Goal: Information Seeking & Learning: Learn about a topic

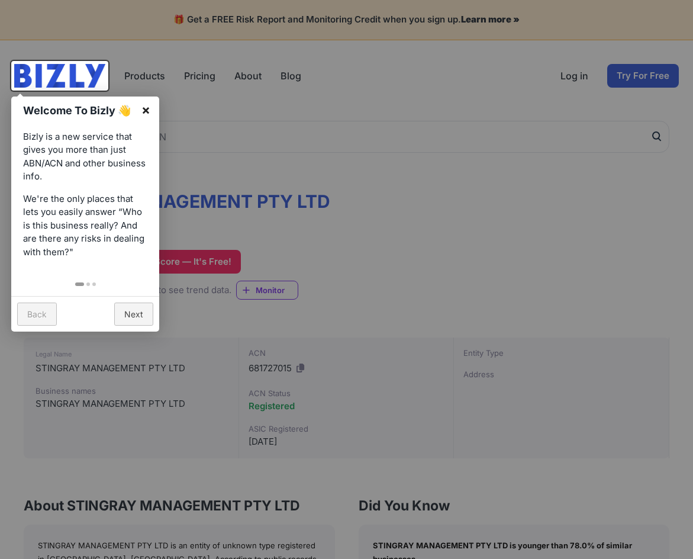
click at [145, 107] on link "×" at bounding box center [146, 109] width 27 height 27
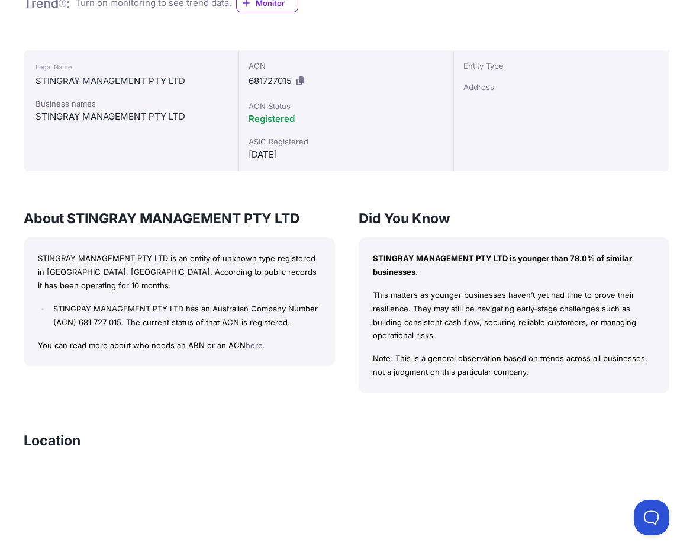
scroll to position [296, 0]
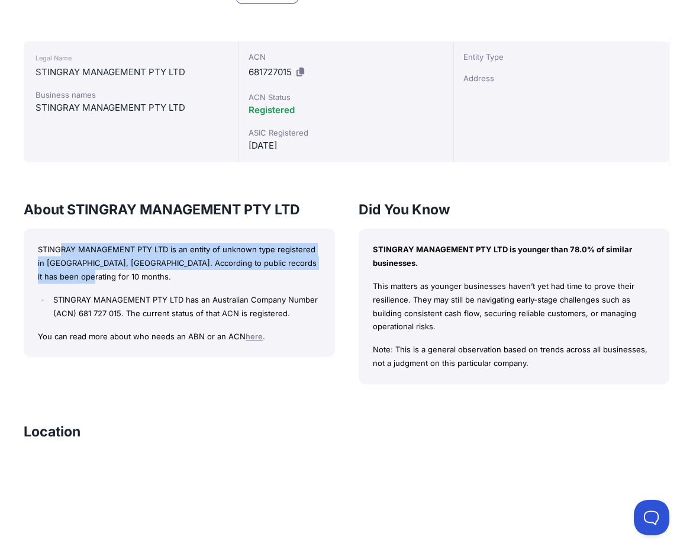
drag, startPoint x: 62, startPoint y: 246, endPoint x: 229, endPoint y: 280, distance: 171.0
click at [267, 279] on p "STINGRAY MANAGEMENT PTY LTD is an entity of unknown type registered in [GEOGRAP…" at bounding box center [179, 263] width 283 height 40
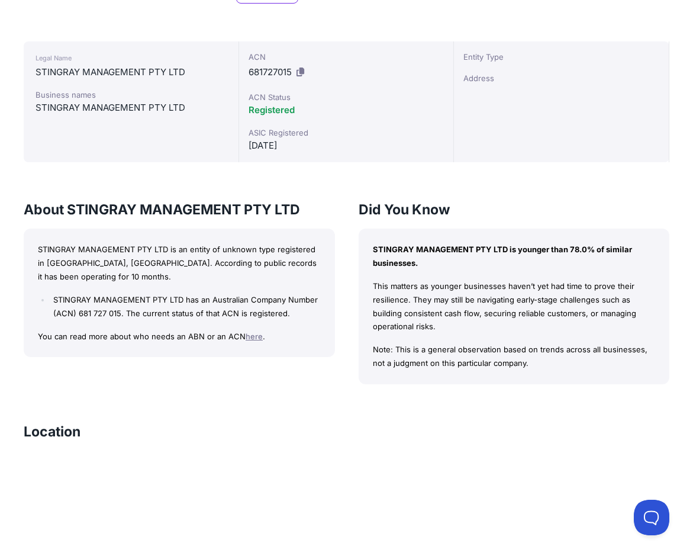
drag, startPoint x: 132, startPoint y: 295, endPoint x: 121, endPoint y: 296, distance: 10.7
click at [131, 295] on li "STINGRAY MANAGEMENT PTY LTD has an Australian Company Number (ACN) 681 727 015.…" at bounding box center [185, 306] width 270 height 27
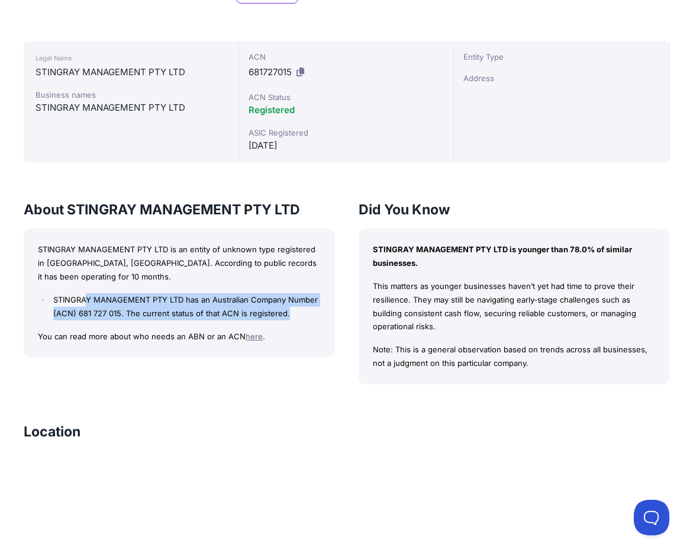
drag, startPoint x: 87, startPoint y: 298, endPoint x: 286, endPoint y: 310, distance: 199.2
click at [286, 310] on li "STINGRAY MANAGEMENT PTY LTD has an Australian Company Number (ACN) 681 727 015.…" at bounding box center [185, 306] width 270 height 27
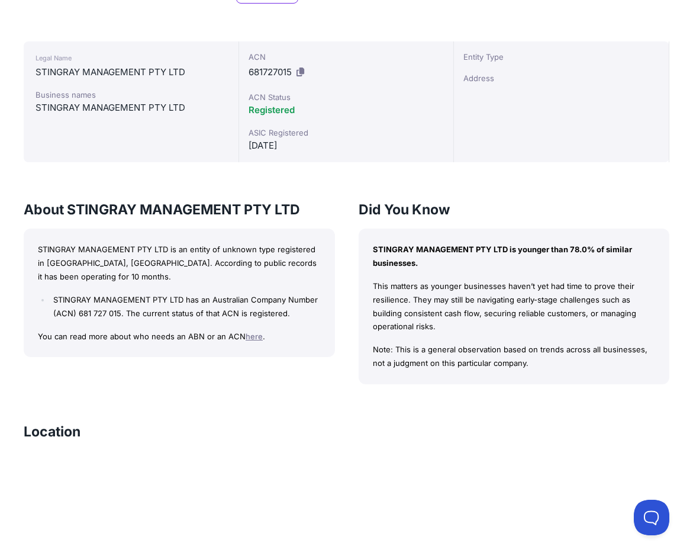
click at [99, 347] on div "STINGRAY MANAGEMENT PTY LTD is an entity of unknown type registered in [GEOGRAP…" at bounding box center [179, 292] width 311 height 128
drag, startPoint x: 45, startPoint y: 337, endPoint x: 291, endPoint y: 331, distance: 246.2
click at [291, 331] on p "You can read more about who needs an ABN or an ACN here ." at bounding box center [179, 337] width 283 height 14
click at [412, 253] on p "STINGRAY MANAGEMENT PTY LTD is younger than 78.0% of similar businesses." at bounding box center [514, 256] width 283 height 27
drag, startPoint x: 388, startPoint y: 249, endPoint x: 531, endPoint y: 353, distance: 177.5
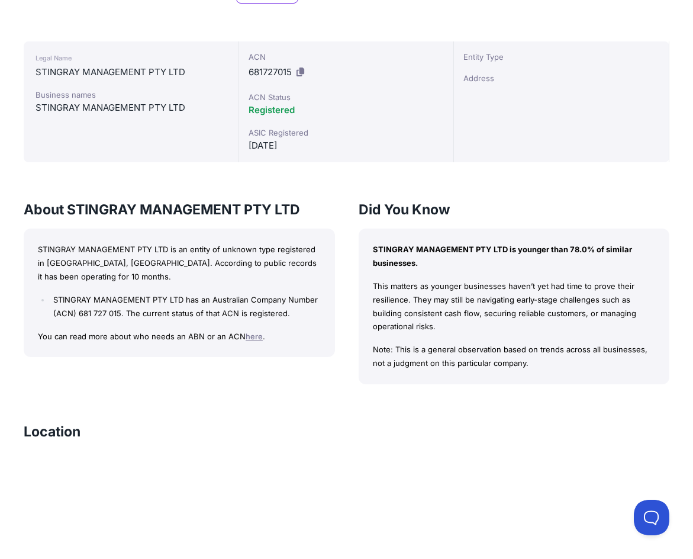
click at [572, 366] on div "STINGRAY MANAGEMENT PTY LTD is younger than 78.0% of similar businesses. This m…" at bounding box center [514, 306] width 311 height 156
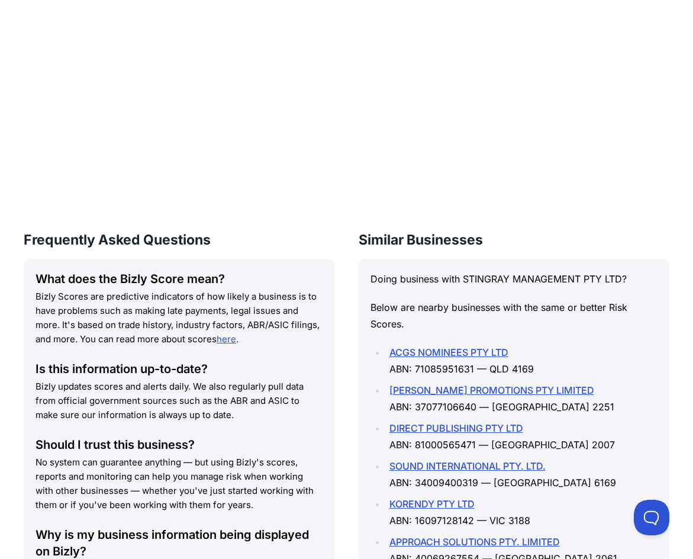
scroll to position [888, 0]
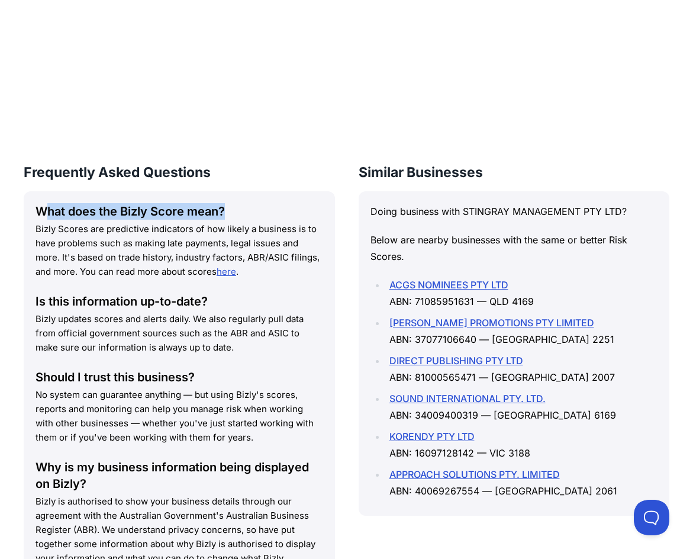
drag, startPoint x: 49, startPoint y: 208, endPoint x: 260, endPoint y: 214, distance: 211.9
click at [260, 214] on div "What does the Bizly Score mean?" at bounding box center [180, 211] width 288 height 17
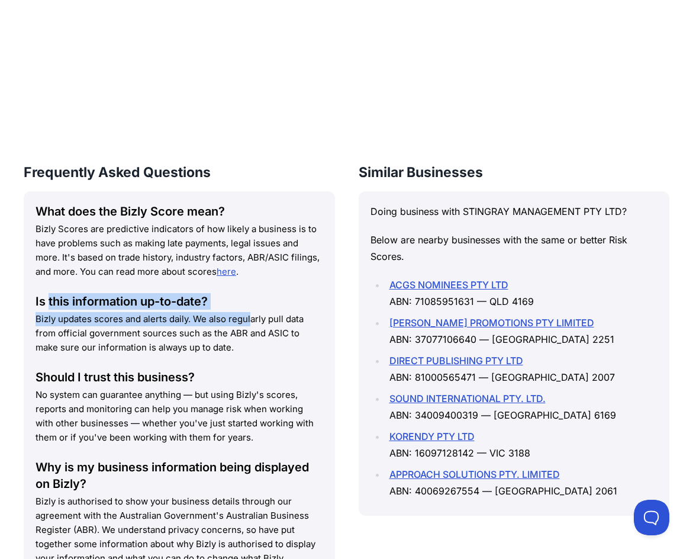
drag, startPoint x: 49, startPoint y: 305, endPoint x: 185, endPoint y: 312, distance: 135.7
click at [185, 312] on div "Is this information up-to-date? Bizly updates scores and alerts daily. We also …" at bounding box center [180, 324] width 288 height 62
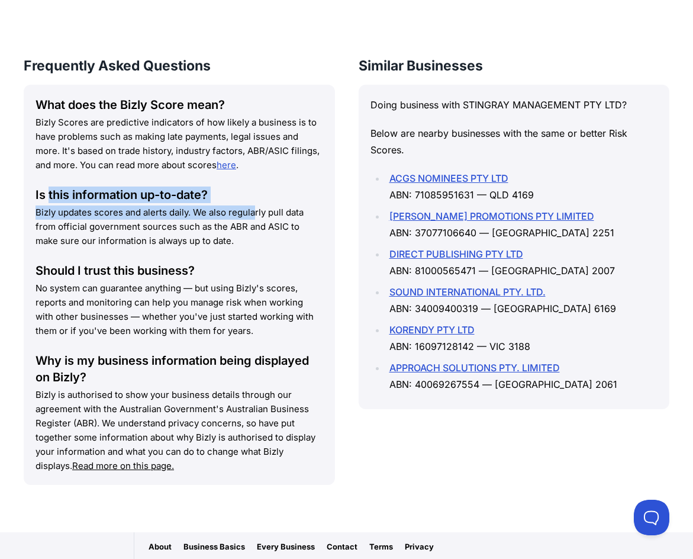
scroll to position [993, 0]
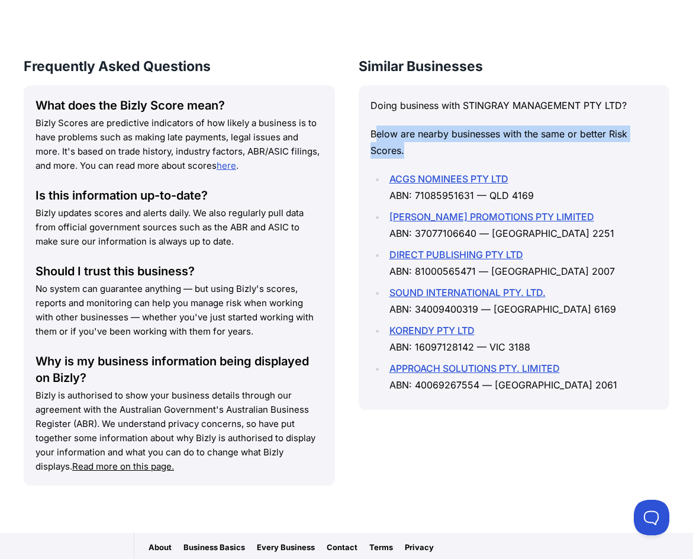
drag, startPoint x: 373, startPoint y: 137, endPoint x: 621, endPoint y: 144, distance: 247.4
click at [621, 144] on p "Below are nearby businesses with the same or better Risk Scores." at bounding box center [514, 141] width 288 height 33
click at [553, 139] on p "Below are nearby businesses with the same or better Risk Scores." at bounding box center [514, 141] width 288 height 33
drag, startPoint x: 440, startPoint y: 131, endPoint x: 627, endPoint y: 159, distance: 189.7
click at [627, 159] on div "Doing business with STINGRAY MANAGEMENT PTY LTD? Below are nearby businesses wi…" at bounding box center [514, 247] width 311 height 324
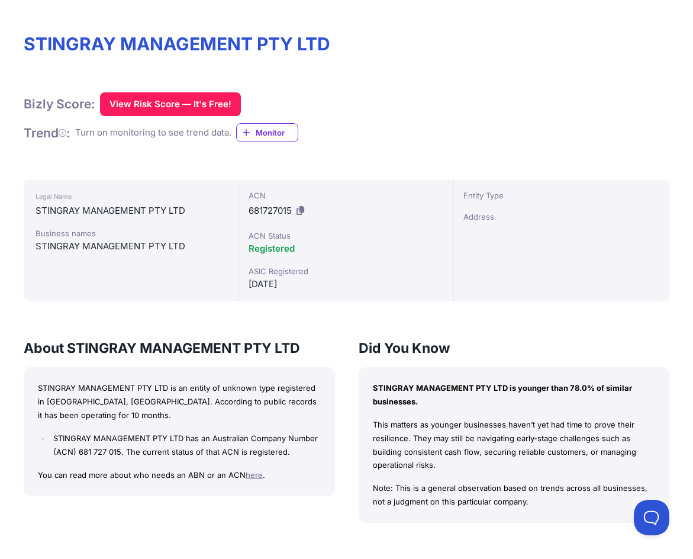
scroll to position [0, 0]
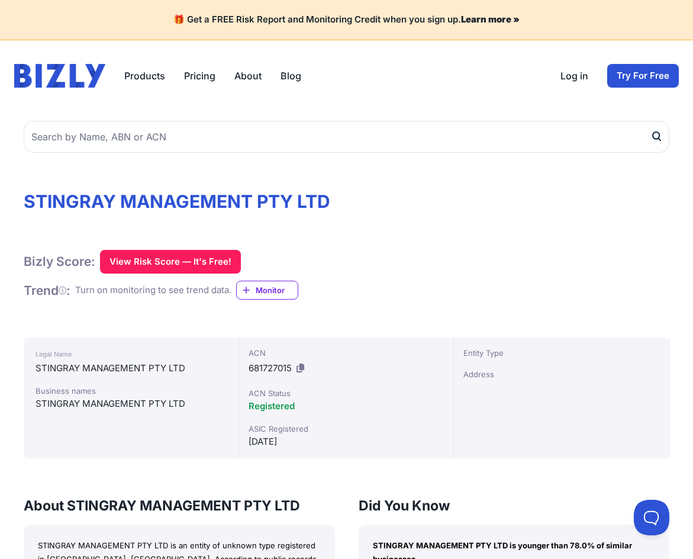
click at [449, 210] on h1 "STINGRAY MANAGEMENT PTY LTD" at bounding box center [347, 201] width 646 height 21
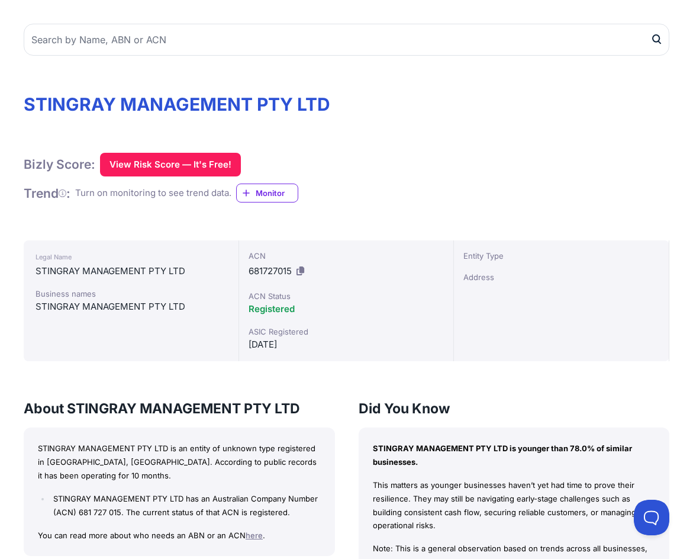
scroll to position [118, 0]
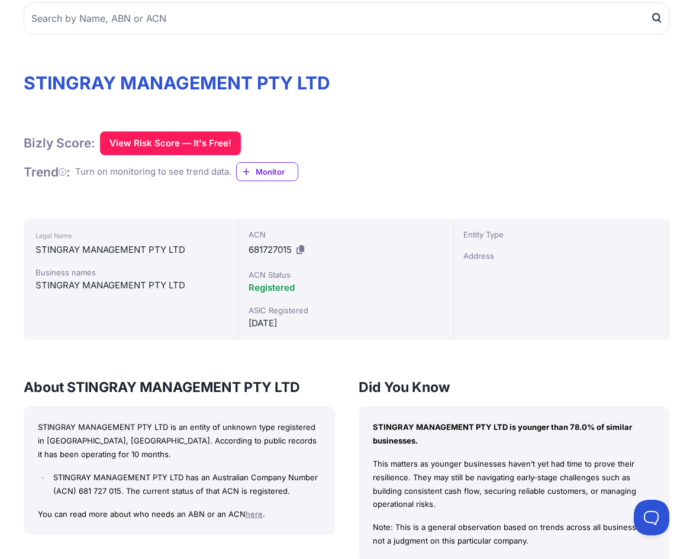
click at [277, 286] on span "Registered" at bounding box center [272, 287] width 46 height 11
click at [269, 249] on span "681727015" at bounding box center [270, 249] width 43 height 11
click at [267, 281] on div "Registered" at bounding box center [347, 287] width 196 height 14
click at [466, 260] on div "Address" at bounding box center [561, 256] width 196 height 12
click at [469, 257] on div "Address" at bounding box center [561, 256] width 196 height 12
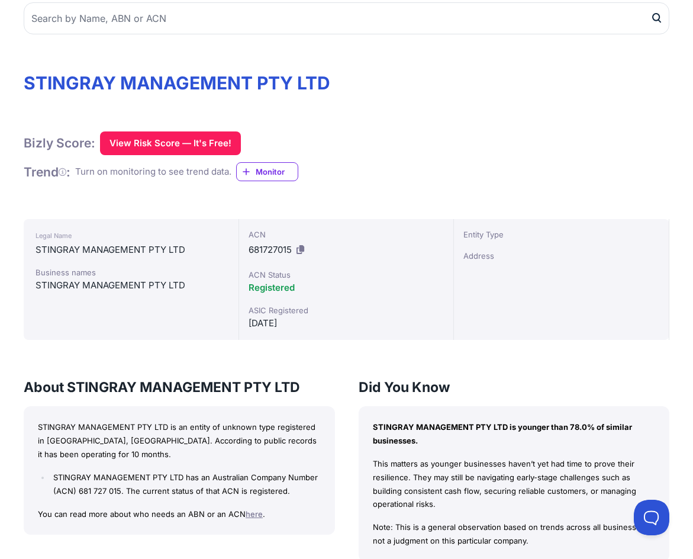
click at [112, 279] on div "STINGRAY MANAGEMENT PTY LTD" at bounding box center [131, 285] width 191 height 14
click at [111, 278] on div "STINGRAY MANAGEMENT PTY LTD" at bounding box center [131, 285] width 191 height 14
click at [105, 257] on div "STINGRAY MANAGEMENT PTY LTD" at bounding box center [131, 250] width 191 height 14
click at [105, 256] on div "STINGRAY MANAGEMENT PTY LTD" at bounding box center [131, 250] width 191 height 14
click at [220, 285] on div "STINGRAY MANAGEMENT PTY LTD" at bounding box center [131, 285] width 191 height 14
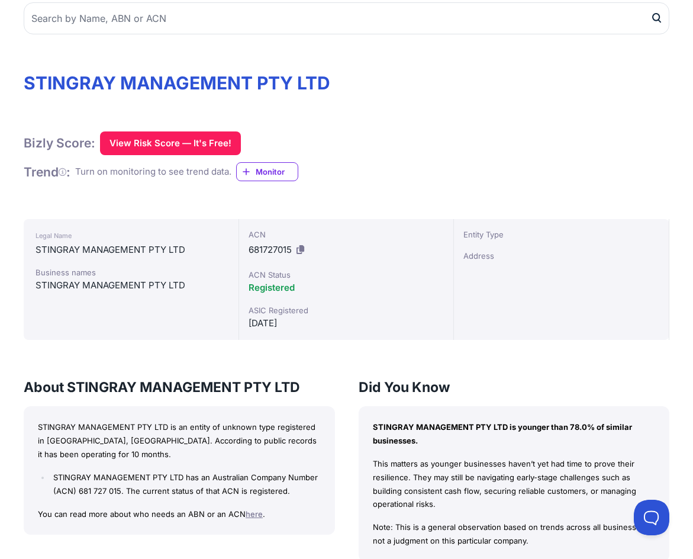
click at [220, 285] on div "STINGRAY MANAGEMENT PTY LTD" at bounding box center [131, 285] width 191 height 14
click at [191, 79] on h1 "STINGRAY MANAGEMENT PTY LTD" at bounding box center [347, 82] width 646 height 21
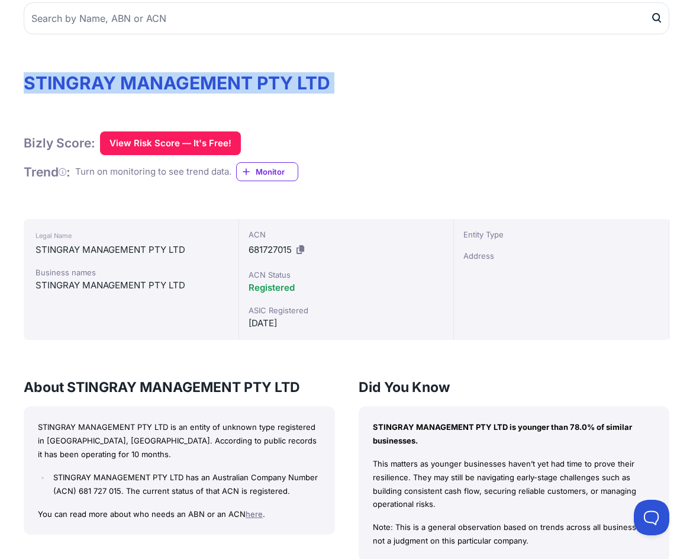
click at [191, 79] on h1 "STINGRAY MANAGEMENT PTY LTD" at bounding box center [347, 82] width 646 height 21
click at [204, 78] on h1 "STINGRAY MANAGEMENT PTY LTD" at bounding box center [347, 82] width 646 height 21
click at [206, 78] on h1 "STINGRAY MANAGEMENT PTY LTD" at bounding box center [347, 82] width 646 height 21
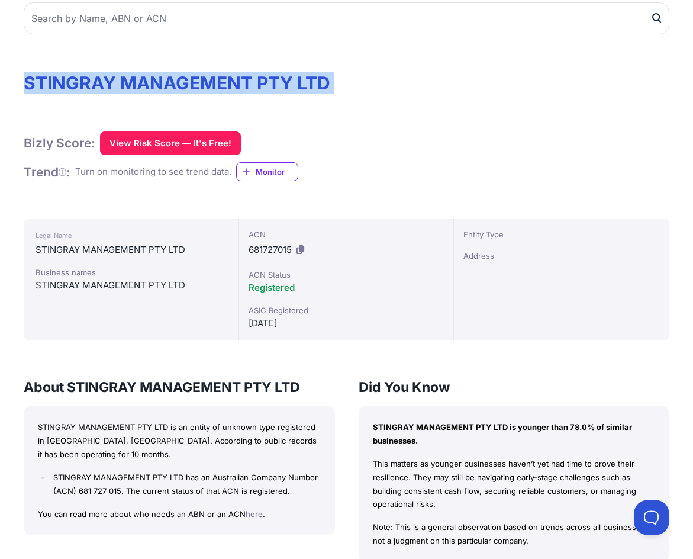
click at [206, 78] on h1 "STINGRAY MANAGEMENT PTY LTD" at bounding box center [347, 82] width 646 height 21
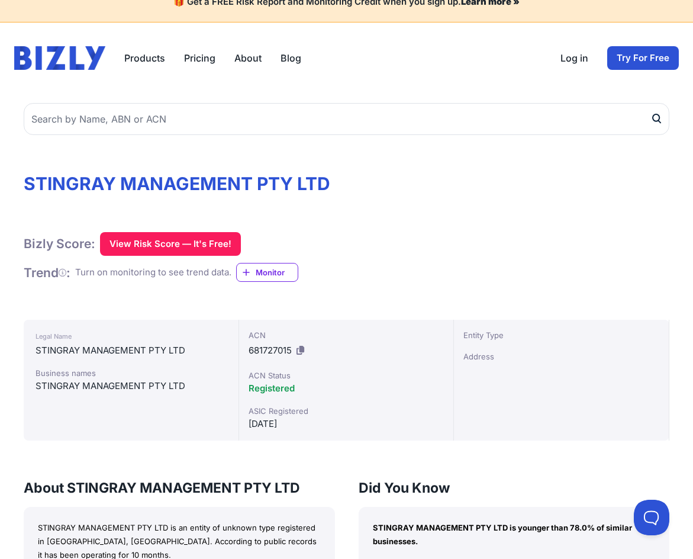
scroll to position [0, 0]
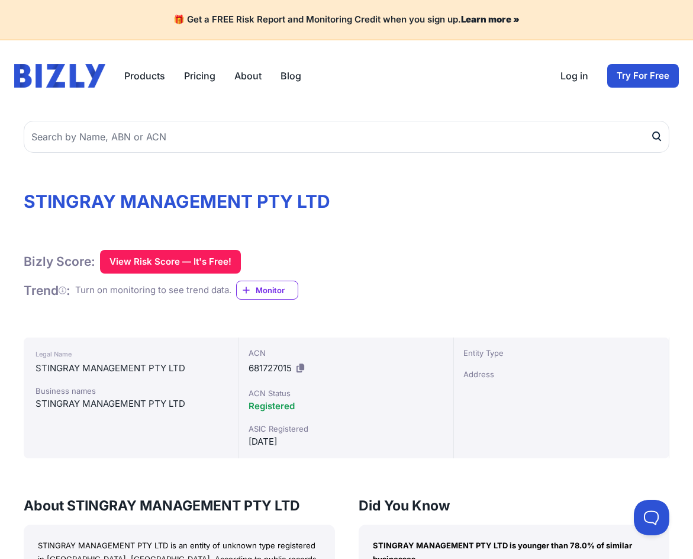
drag, startPoint x: 489, startPoint y: 372, endPoint x: 486, endPoint y: 366, distance: 6.4
click at [488, 372] on div "Address" at bounding box center [561, 374] width 196 height 12
click at [493, 349] on div "Entity Type" at bounding box center [561, 353] width 196 height 12
drag, startPoint x: 470, startPoint y: 391, endPoint x: 361, endPoint y: 382, distance: 109.8
click at [469, 388] on div "Entity Type Address" at bounding box center [561, 397] width 215 height 121
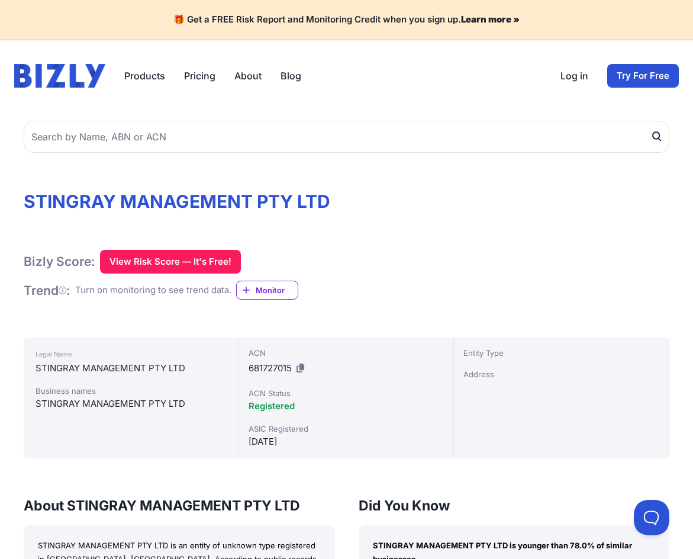
drag, startPoint x: 272, startPoint y: 448, endPoint x: 263, endPoint y: 454, distance: 9.8
click at [268, 451] on div "ACN 681727015 ACN Status Registered ASIC Registered [DATE]" at bounding box center [346, 397] width 215 height 121
click at [263, 454] on div "ACN 681727015 ACN Status Registered ASIC Registered [DATE]" at bounding box center [346, 397] width 215 height 121
click at [275, 422] on div "ACN 681727015 ACN Status Registered ASIC Registered [DATE]" at bounding box center [346, 397] width 215 height 121
click at [272, 398] on div "ACN Status Registered" at bounding box center [347, 400] width 196 height 26
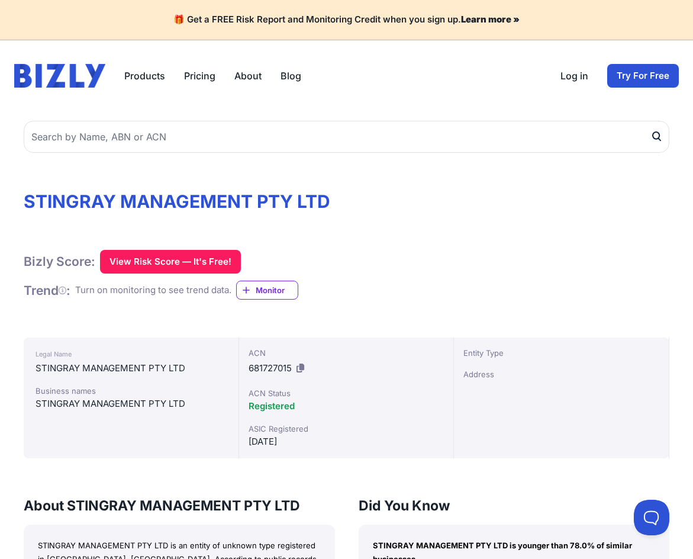
click at [270, 374] on div "ACN 681727015" at bounding box center [347, 362] width 196 height 31
click at [149, 260] on button "View Risk Score — It's Free!" at bounding box center [170, 262] width 141 height 24
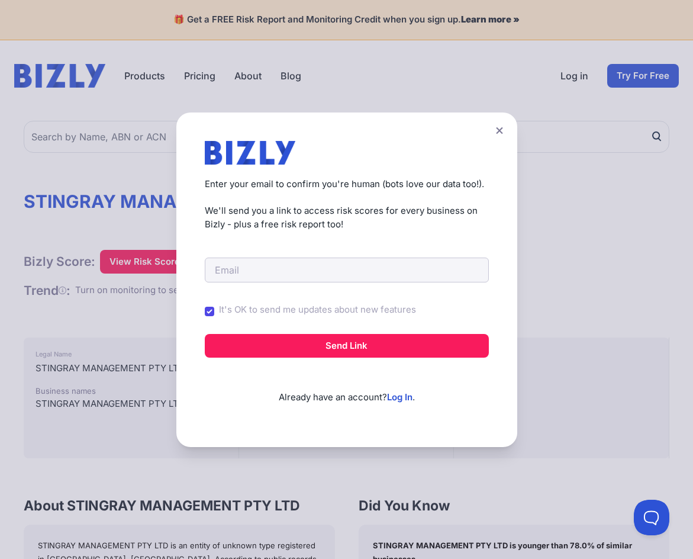
click at [507, 128] on button at bounding box center [499, 130] width 17 height 17
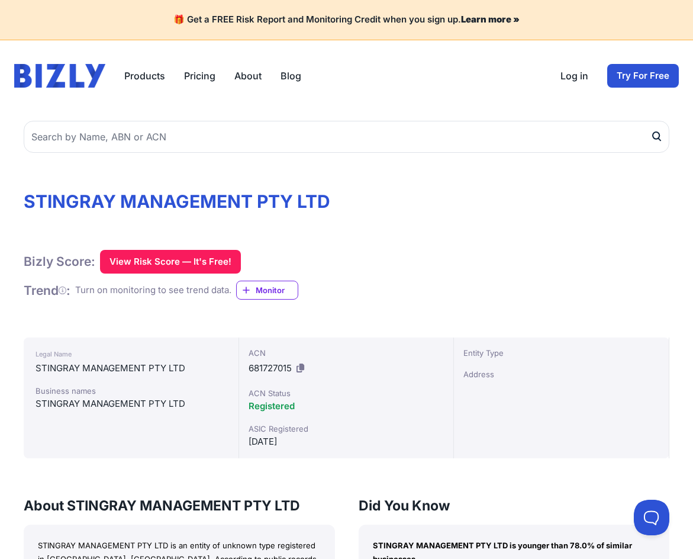
click at [58, 367] on div "STINGRAY MANAGEMENT PTY LTD" at bounding box center [131, 368] width 191 height 14
drag, startPoint x: 254, startPoint y: 388, endPoint x: 497, endPoint y: 413, distance: 243.9
click at [259, 391] on div "ACN Status" at bounding box center [347, 393] width 196 height 12
drag, startPoint x: 517, startPoint y: 415, endPoint x: 459, endPoint y: 399, distance: 60.1
click at [515, 416] on div "Entity Type Address" at bounding box center [561, 397] width 215 height 121
